Goal: Download file/media

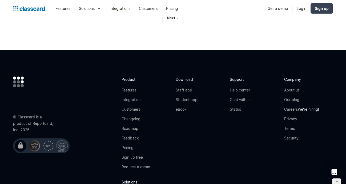
scroll to position [2934, 0]
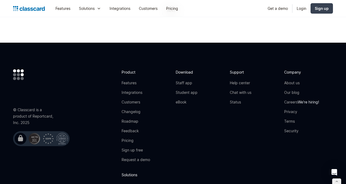
click at [185, 102] on li "Student app eBook" at bounding box center [187, 97] width 22 height 15
click at [182, 95] on link "Student app" at bounding box center [187, 92] width 22 height 5
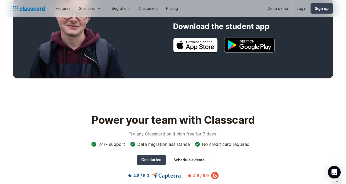
scroll to position [211, 0]
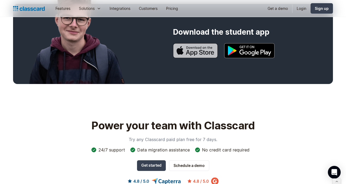
click at [192, 51] on img at bounding box center [195, 50] width 45 height 15
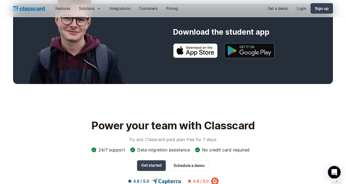
click at [249, 51] on img at bounding box center [249, 50] width 50 height 15
